Goal: Transaction & Acquisition: Purchase product/service

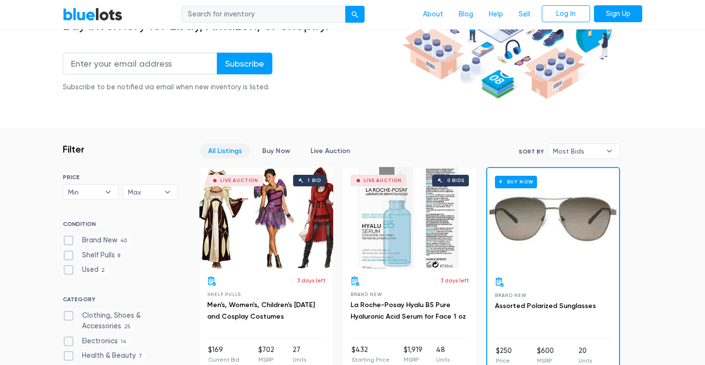
scroll to position [346, 0]
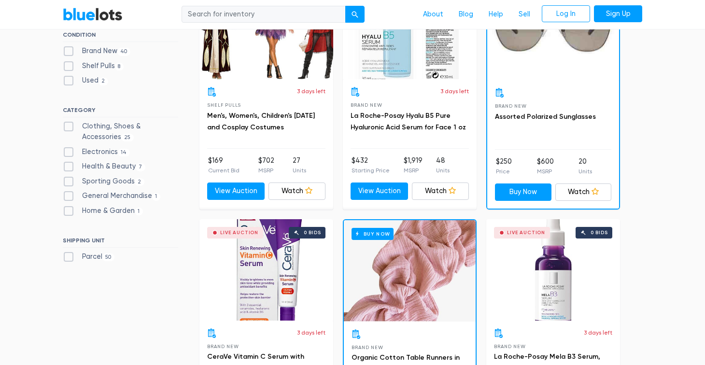
click at [132, 126] on label "Clothing, Shoes & Accessories 25" at bounding box center [120, 131] width 115 height 21
click at [69, 126] on Accessories"] "Clothing, Shoes & Accessories 25" at bounding box center [66, 124] width 6 height 6
checkbox Accessories"] "true"
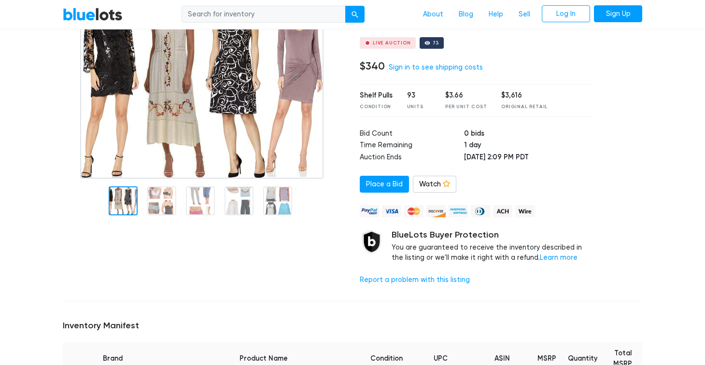
scroll to position [59, 0]
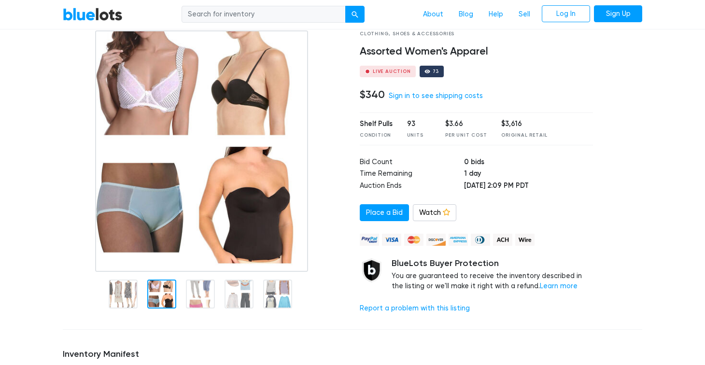
click at [159, 231] on img at bounding box center [201, 150] width 213 height 241
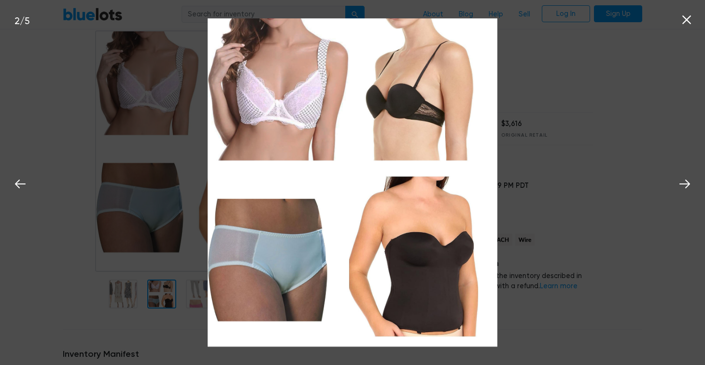
click at [641, 149] on div "2 / 5" at bounding box center [352, 182] width 705 height 365
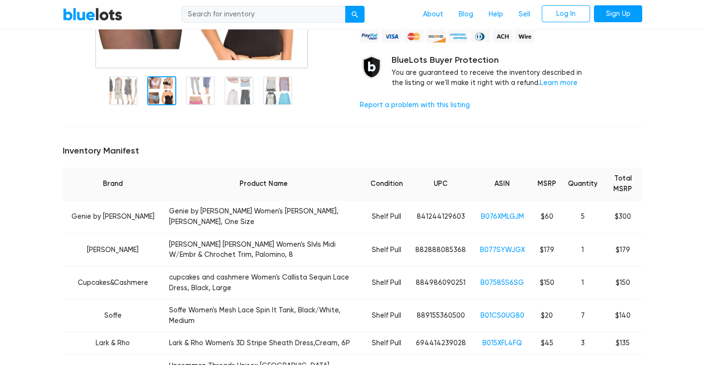
scroll to position [318, 0]
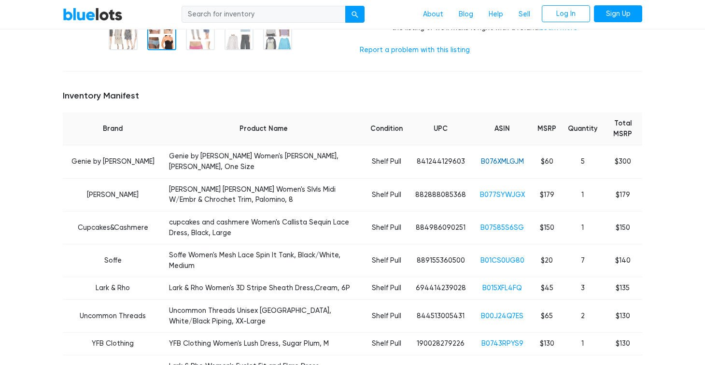
click at [495, 157] on link "B076XMLGJM" at bounding box center [502, 161] width 43 height 8
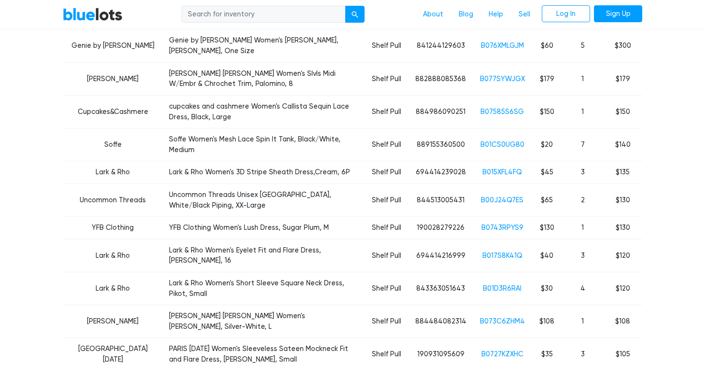
scroll to position [434, 0]
click at [502, 251] on link "B017S8K41Q" at bounding box center [503, 255] width 40 height 8
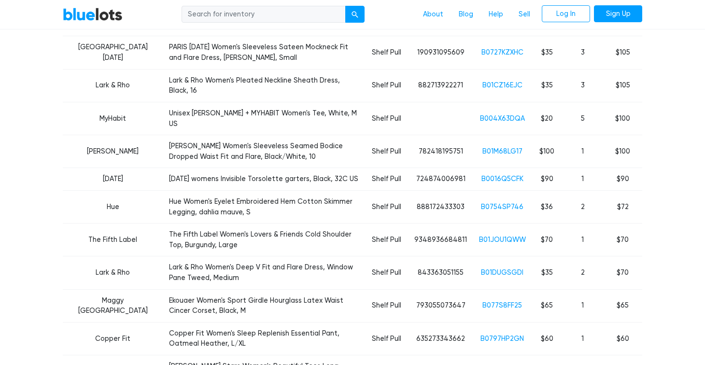
scroll to position [747, 0]
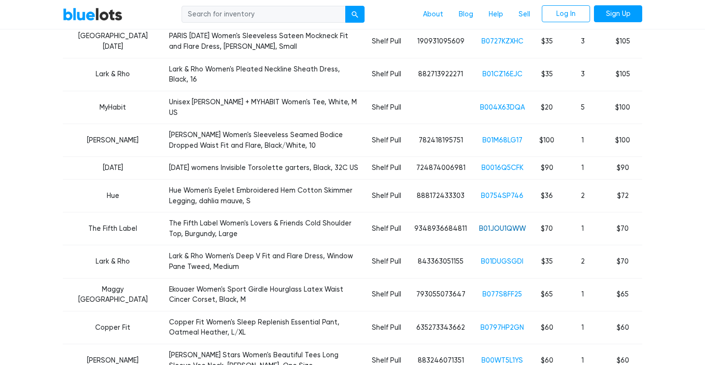
click at [499, 225] on link "B01JOU1QWW" at bounding box center [502, 229] width 47 height 8
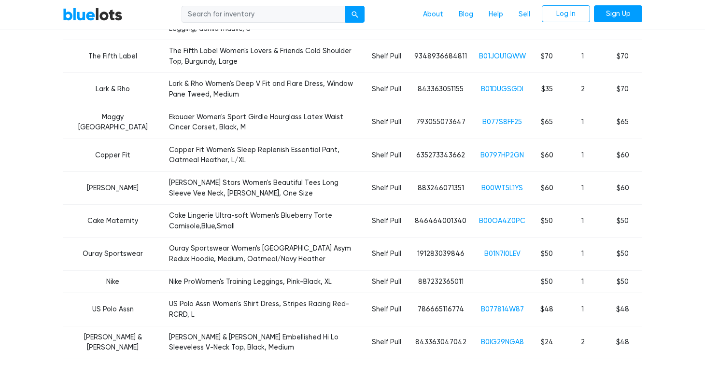
scroll to position [920, 0]
click at [498, 249] on link "B01N7I0LEV" at bounding box center [502, 253] width 36 height 8
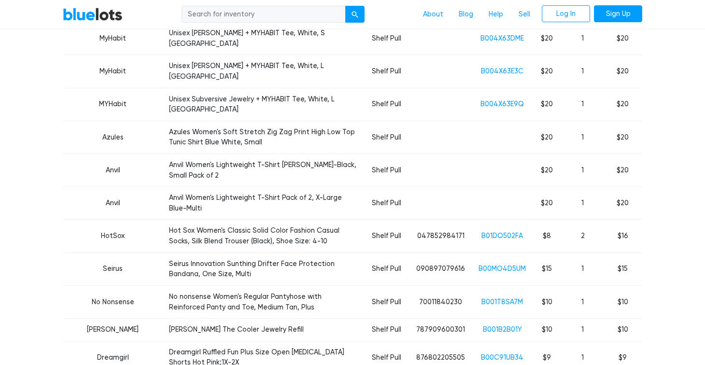
scroll to position [2017, 0]
click at [508, 325] on link "B001B2B01Y" at bounding box center [502, 329] width 39 height 8
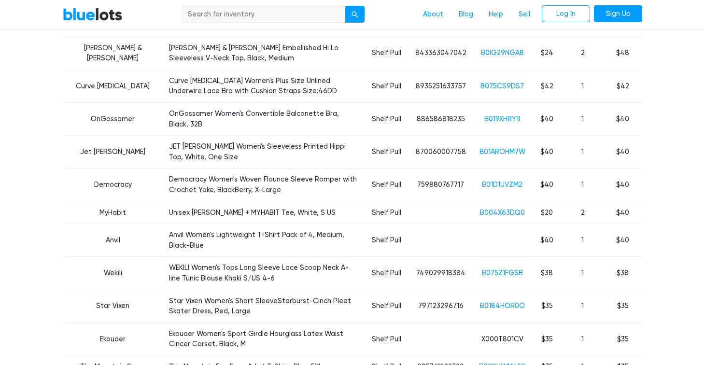
scroll to position [1166, 0]
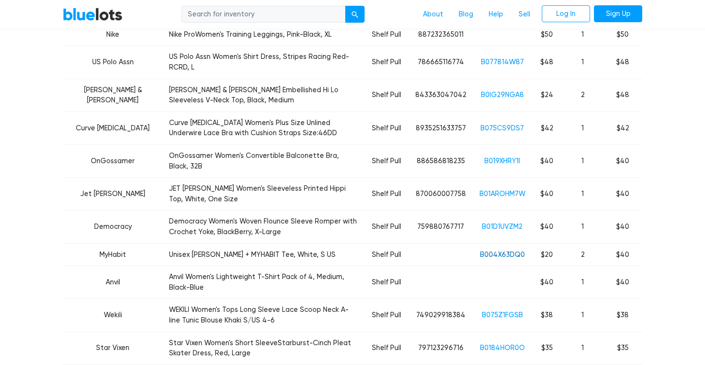
click at [513, 251] on link "B004X63DQ0" at bounding box center [502, 255] width 45 height 8
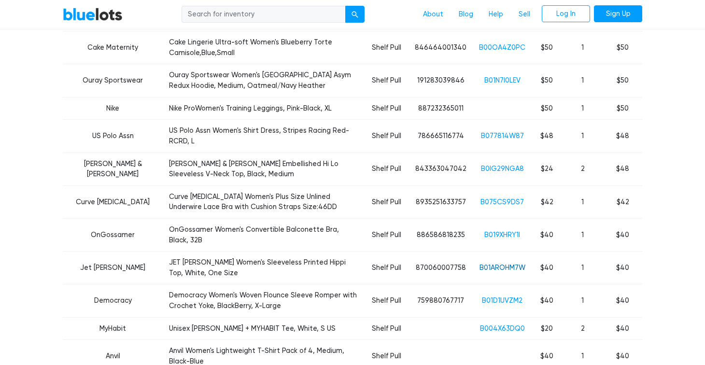
click at [515, 264] on link "B01AROHM7W" at bounding box center [503, 268] width 46 height 8
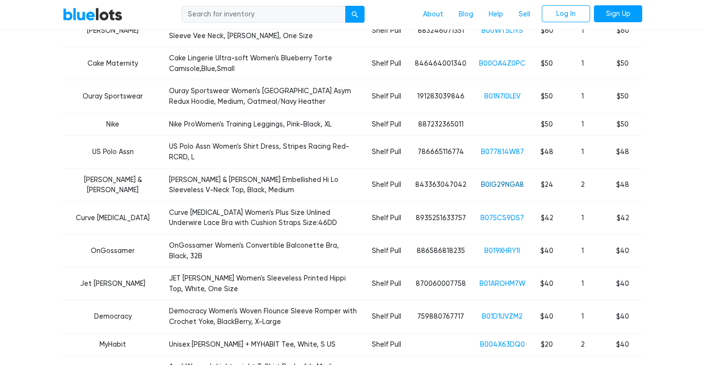
click at [511, 181] on link "B0IG29NGA8" at bounding box center [502, 185] width 43 height 8
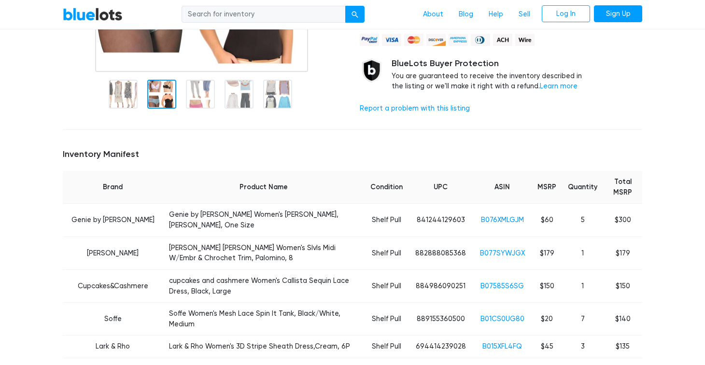
scroll to position [0, 0]
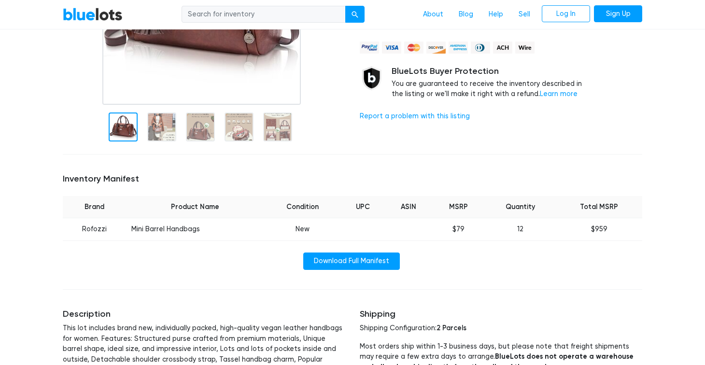
scroll to position [263, 0]
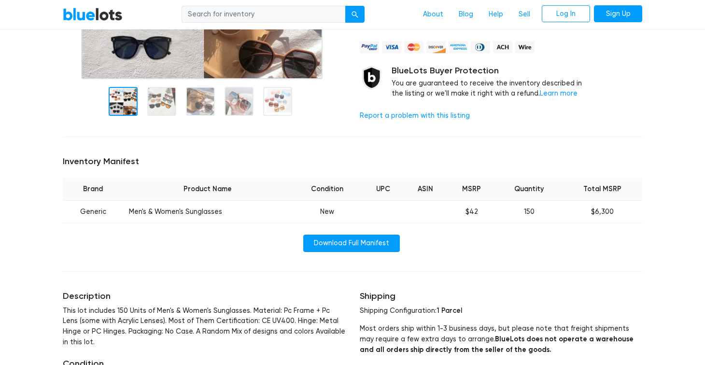
scroll to position [345, 0]
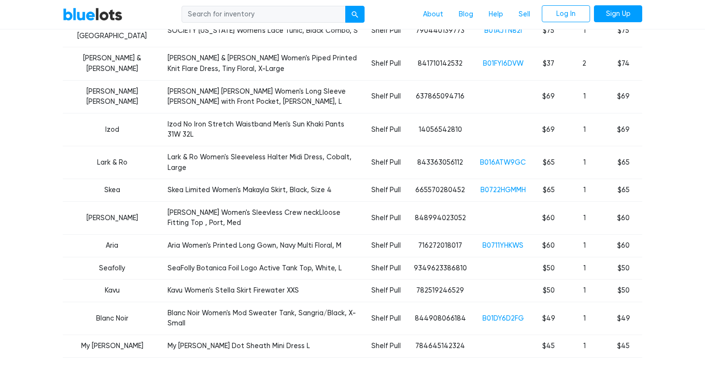
scroll to position [792, 0]
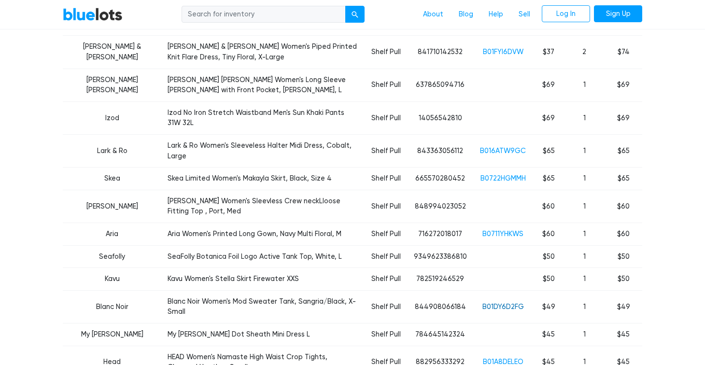
click at [518, 303] on link "B01DY6D2FG" at bounding box center [504, 307] width 42 height 8
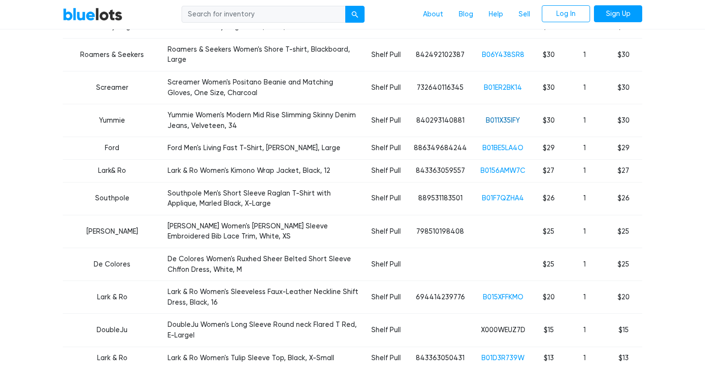
scroll to position [1602, 0]
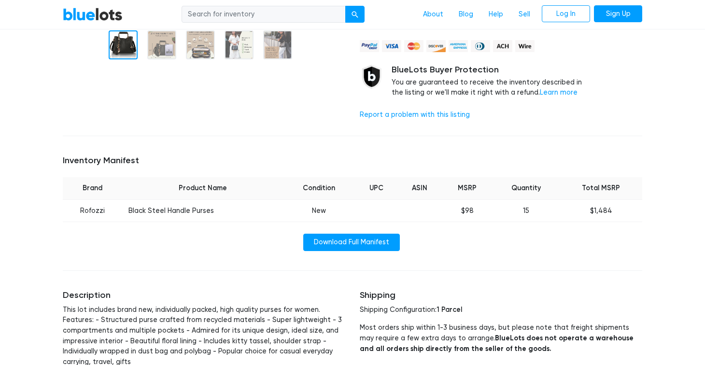
scroll to position [198, 0]
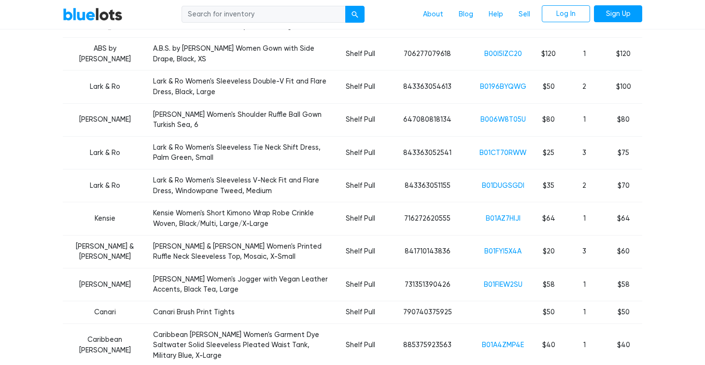
scroll to position [624, 0]
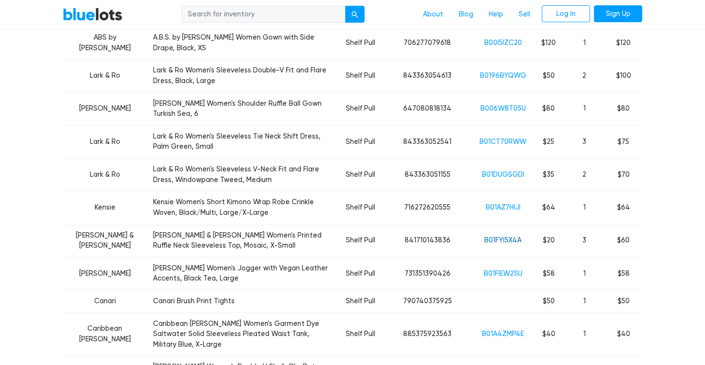
click at [515, 236] on link "B01FYI5X4A" at bounding box center [502, 240] width 37 height 8
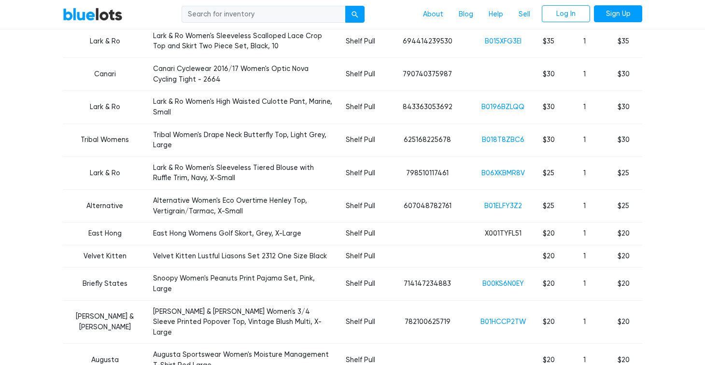
scroll to position [1136, 0]
